Goal: Task Accomplishment & Management: Use online tool/utility

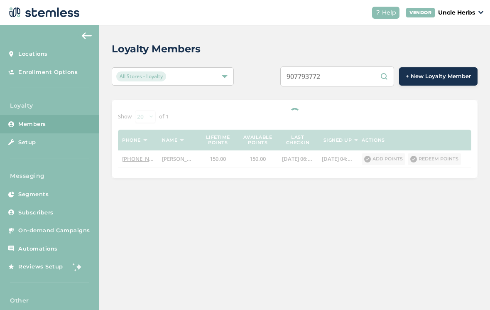
scroll to position [9, 22]
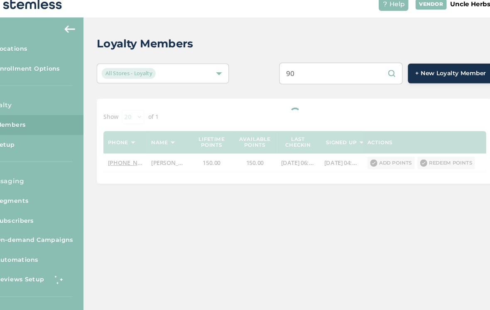
type input "9"
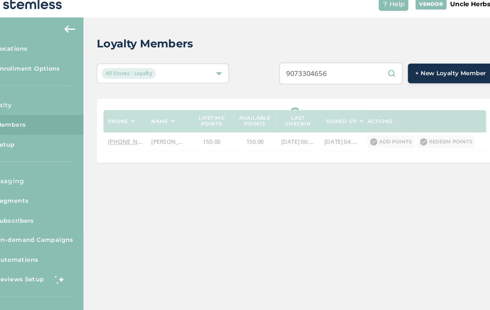
click at [340, 71] on input "9073304656" at bounding box center [337, 76] width 114 height 20
click at [341, 71] on input "9073304656" at bounding box center [337, 76] width 114 height 20
type input "9073304656"
click at [264, 69] on div "9073304656 + New Loyalty Member" at bounding box center [370, 76] width 213 height 20
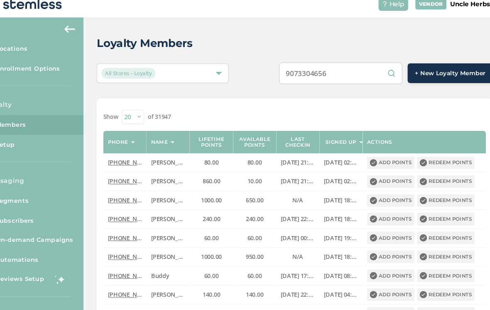
click at [340, 74] on input "9073304656" at bounding box center [337, 76] width 114 height 20
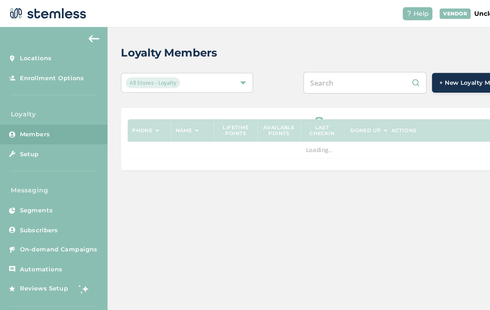
click at [335, 74] on input "text" at bounding box center [337, 76] width 114 height 20
click at [327, 79] on input "text" at bounding box center [337, 76] width 114 height 20
paste input "9073304656"
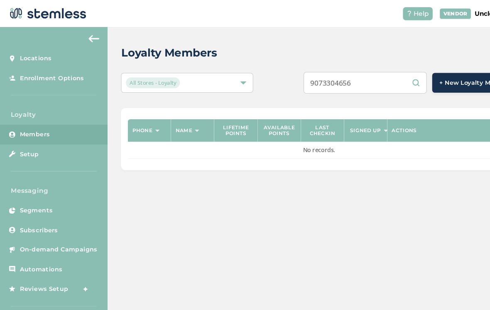
type input "9073304656"
click at [365, 75] on input "9073304656" at bounding box center [337, 76] width 114 height 20
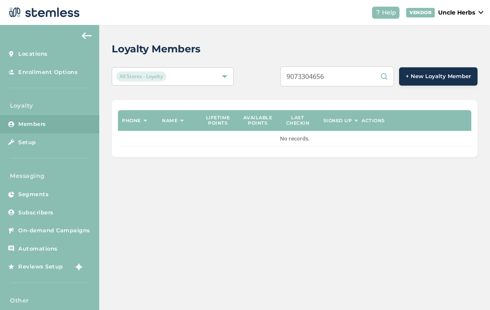
click at [362, 78] on input "9073304656" at bounding box center [337, 76] width 114 height 20
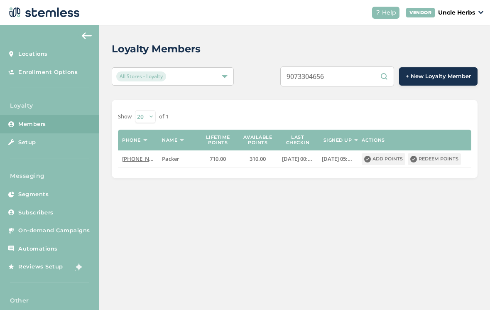
click at [430, 161] on button "Redeem points" at bounding box center [434, 159] width 53 height 12
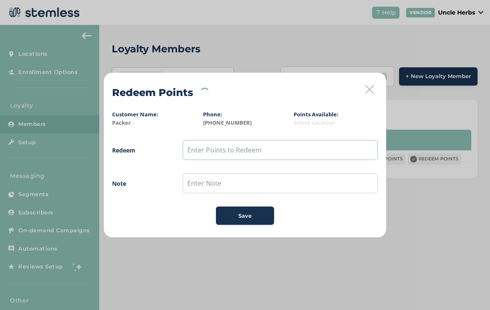
click at [235, 155] on input "text" at bounding box center [280, 150] width 195 height 20
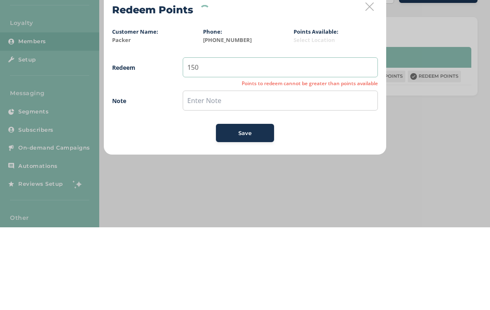
type input "150"
click at [169, 173] on div "Note" at bounding box center [245, 183] width 266 height 20
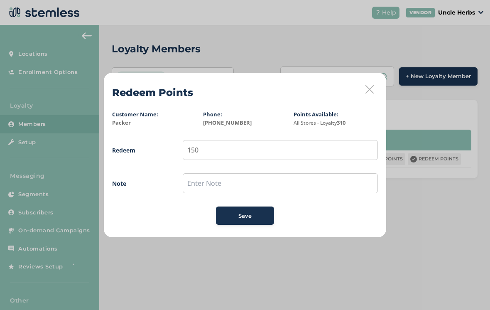
click at [252, 212] on div "Save" at bounding box center [245, 216] width 45 height 8
